Goal: Use online tool/utility: Utilize a website feature to perform a specific function

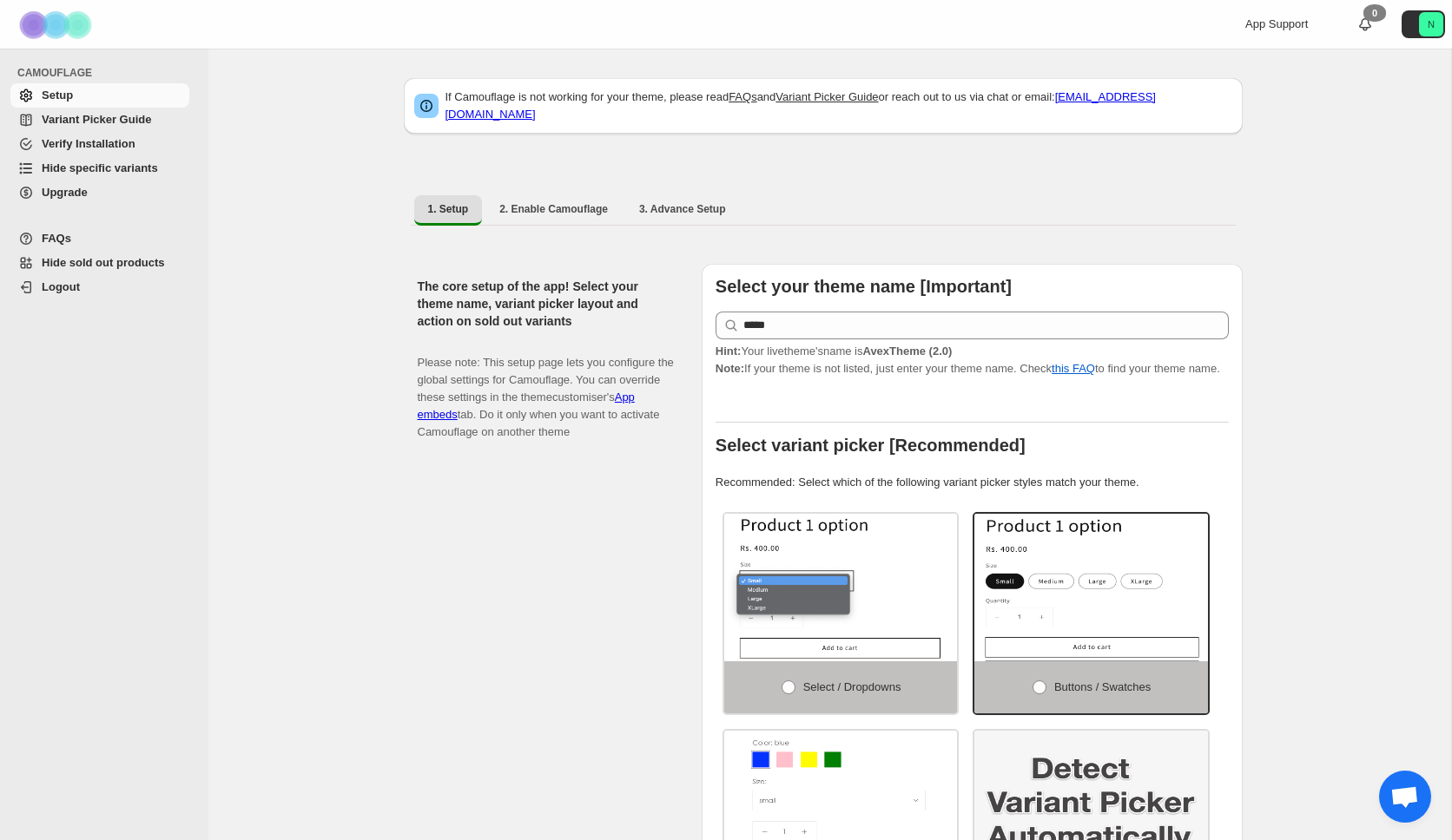
click at [145, 170] on span "Hide specific variants" at bounding box center [100, 168] width 116 height 13
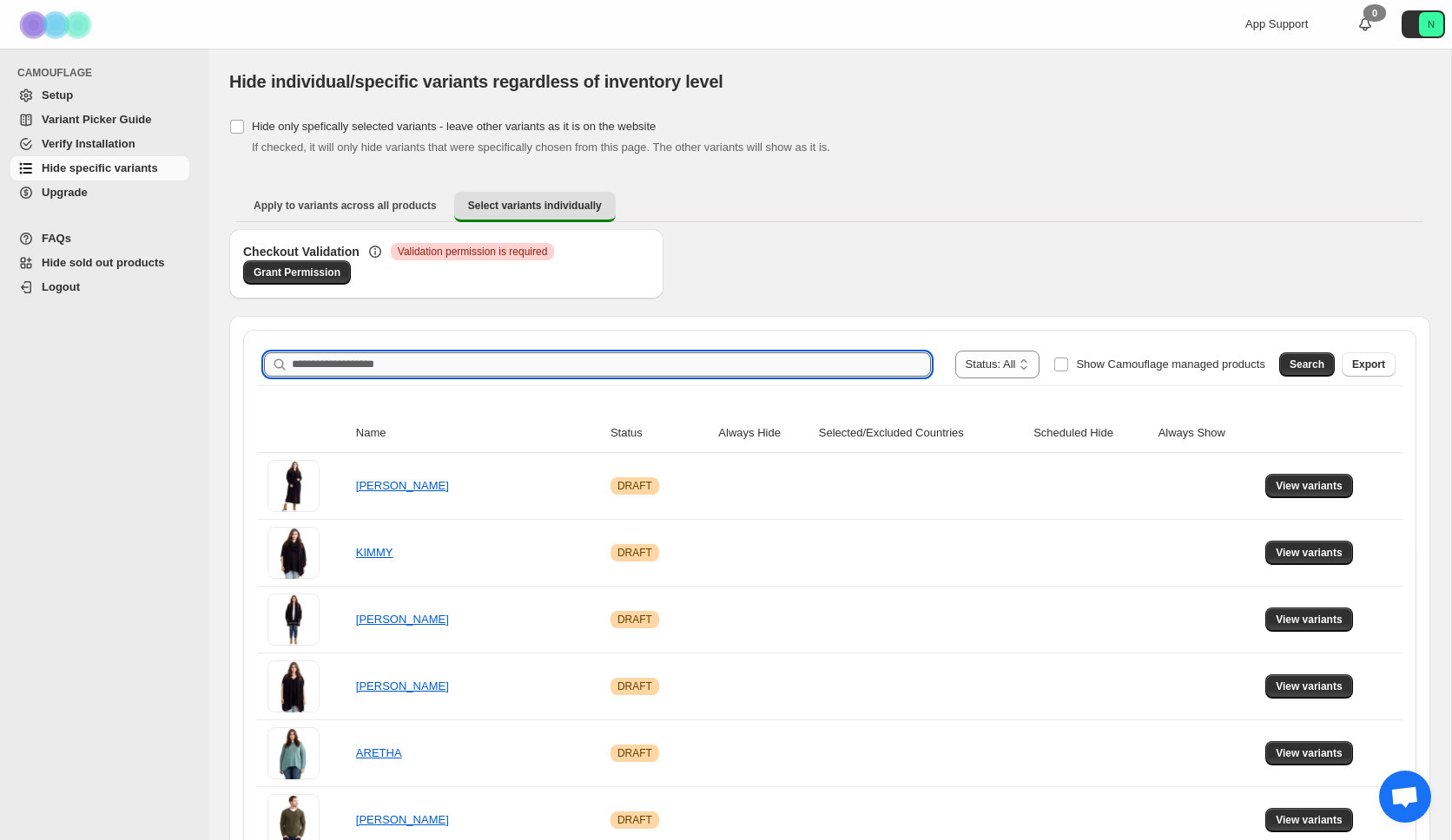
click at [568, 359] on input "Search product name" at bounding box center [611, 364] width 639 height 24
type input "****"
click at [1302, 368] on span "Search" at bounding box center [1307, 364] width 35 height 14
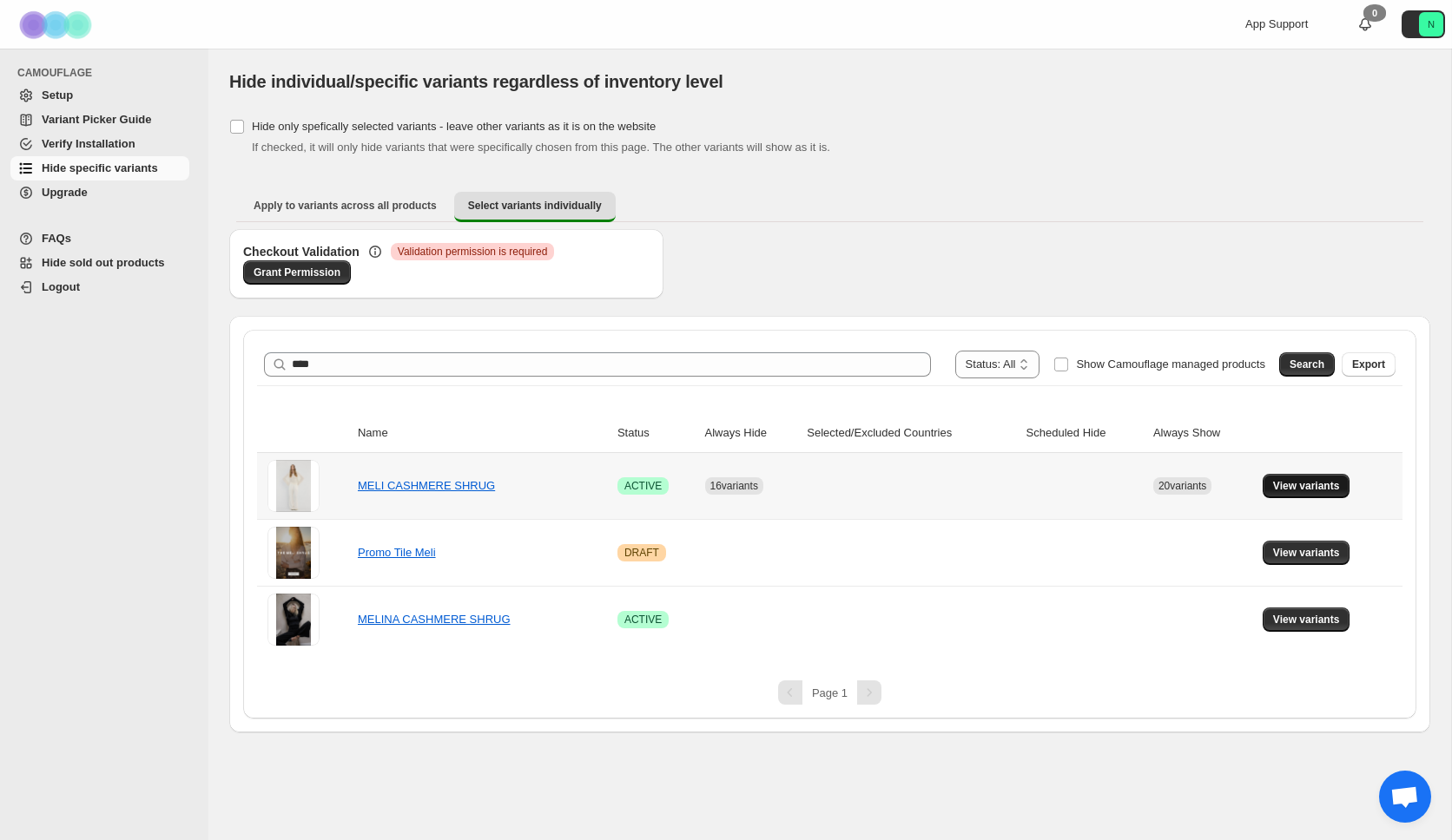
click at [1299, 488] on span "View variants" at bounding box center [1306, 486] width 67 height 14
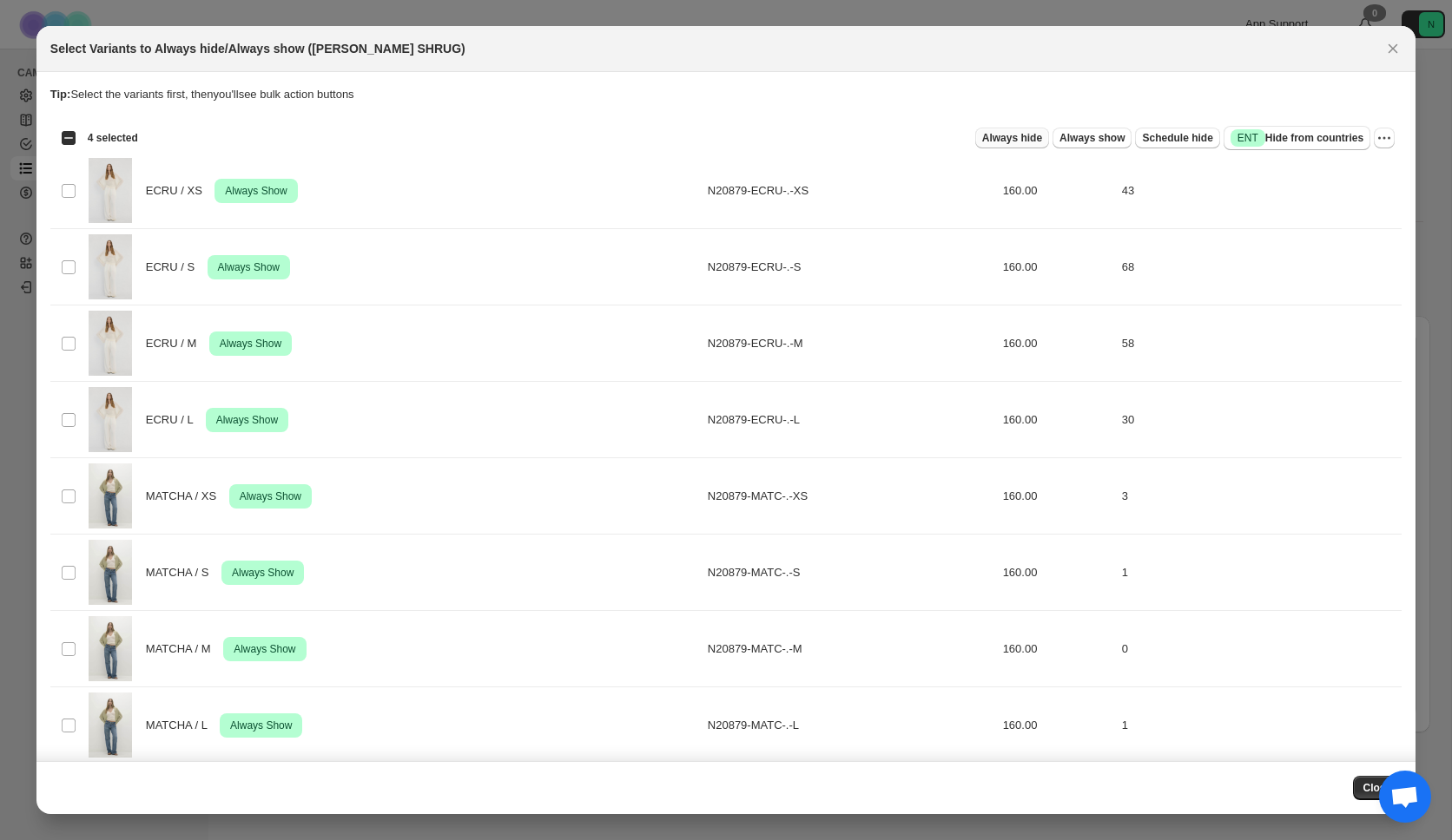
click at [992, 135] on span "Always hide" at bounding box center [1012, 138] width 60 height 14
